Goal: Complete application form

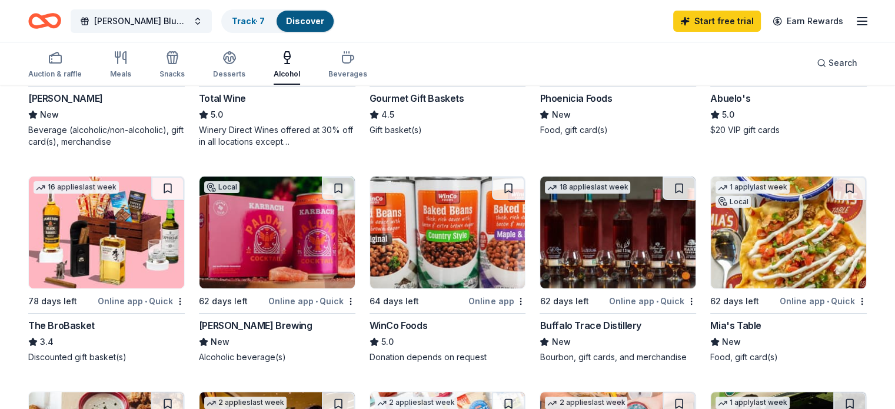
scroll to position [286, 0]
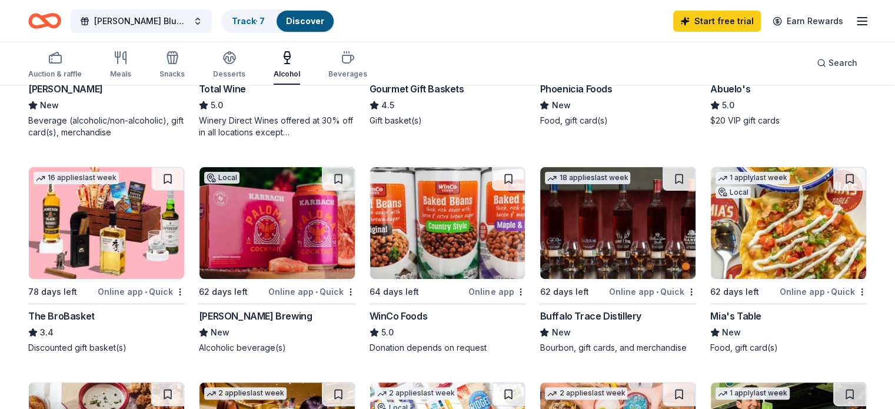
click at [298, 218] on img at bounding box center [277, 223] width 155 height 112
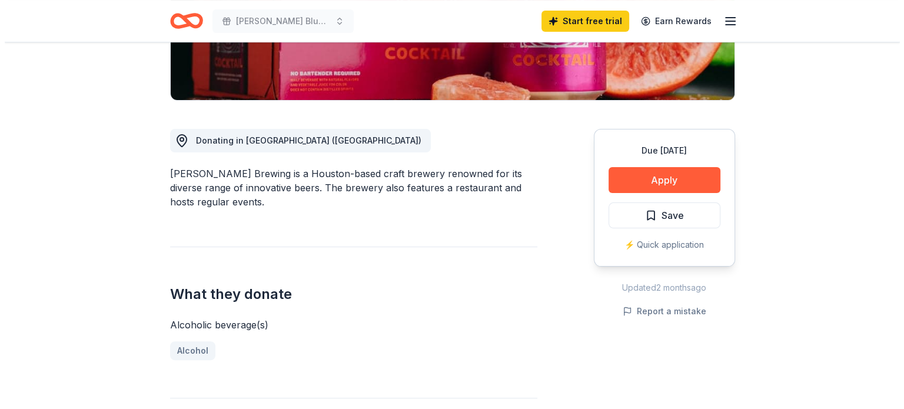
scroll to position [286, 0]
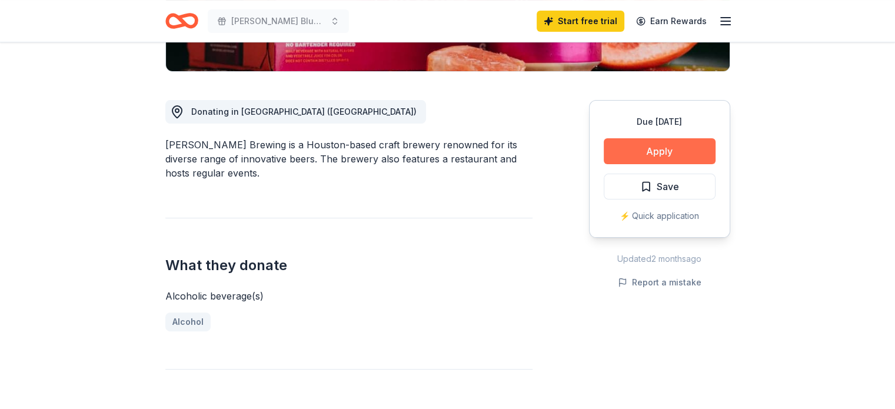
click at [650, 149] on button "Apply" at bounding box center [660, 151] width 112 height 26
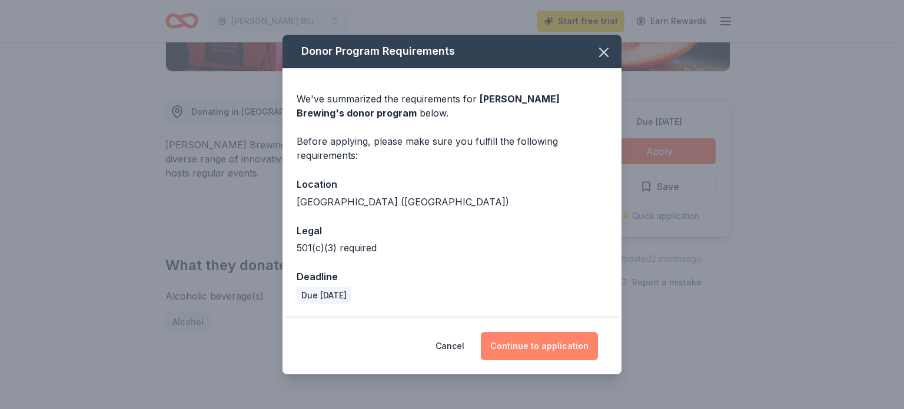
click at [545, 344] on button "Continue to application" at bounding box center [539, 346] width 117 height 28
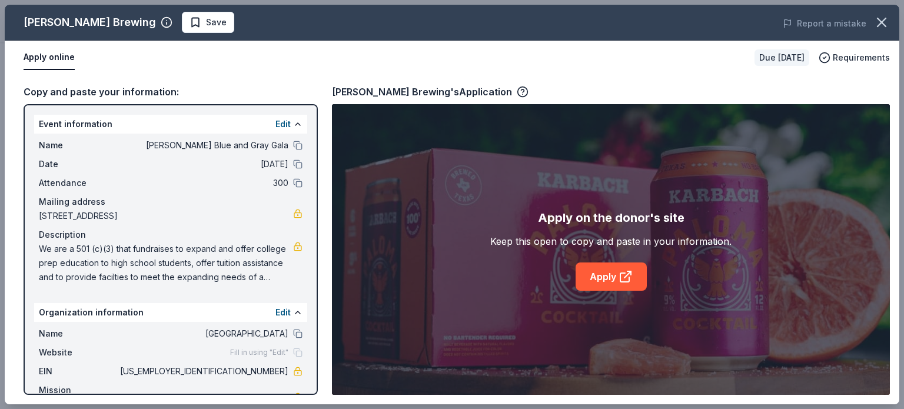
scroll to position [32, 0]
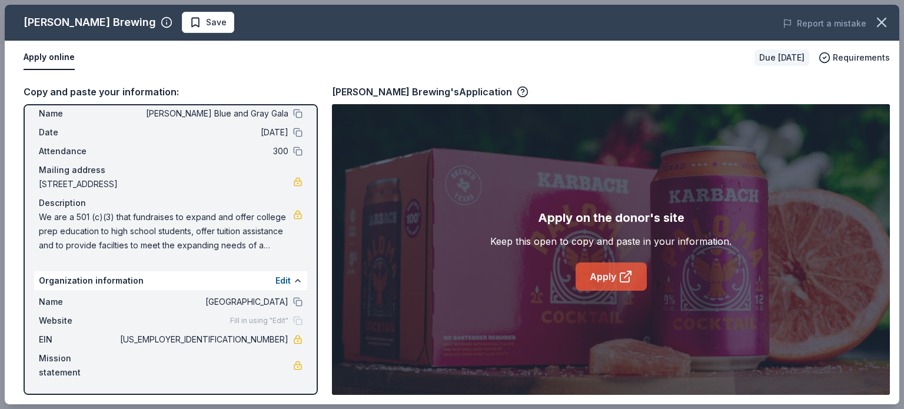
click at [611, 277] on link "Apply" at bounding box center [611, 277] width 71 height 28
click at [620, 281] on icon at bounding box center [624, 277] width 9 height 9
